Goal: Contribute content

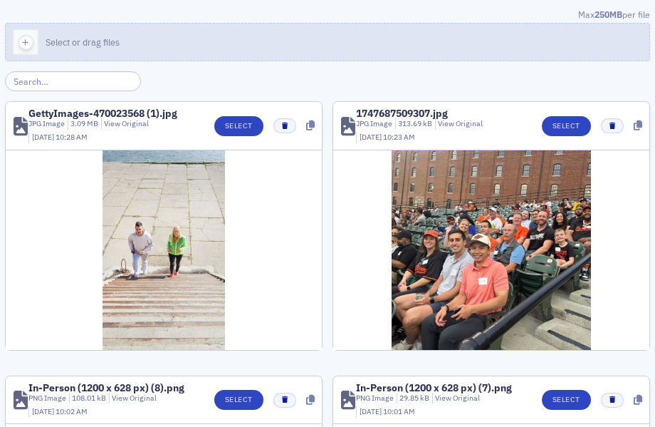
click at [277, 41] on button "Select or drag files" at bounding box center [327, 42] width 645 height 38
click at [143, 41] on button "Select or drag files" at bounding box center [327, 42] width 645 height 38
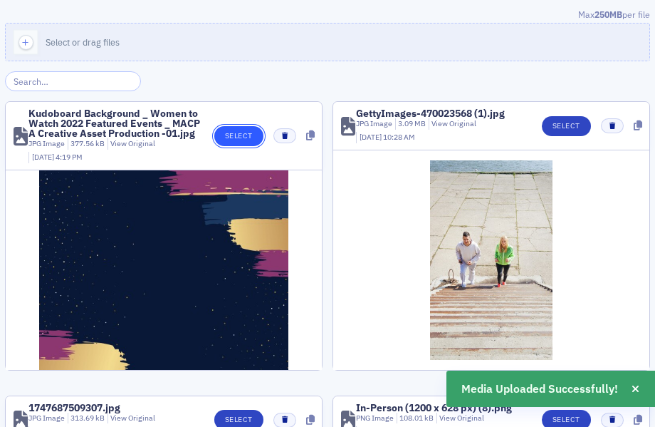
click at [254, 130] on button "Select" at bounding box center [238, 136] width 49 height 20
